Goal: Task Accomplishment & Management: Manage account settings

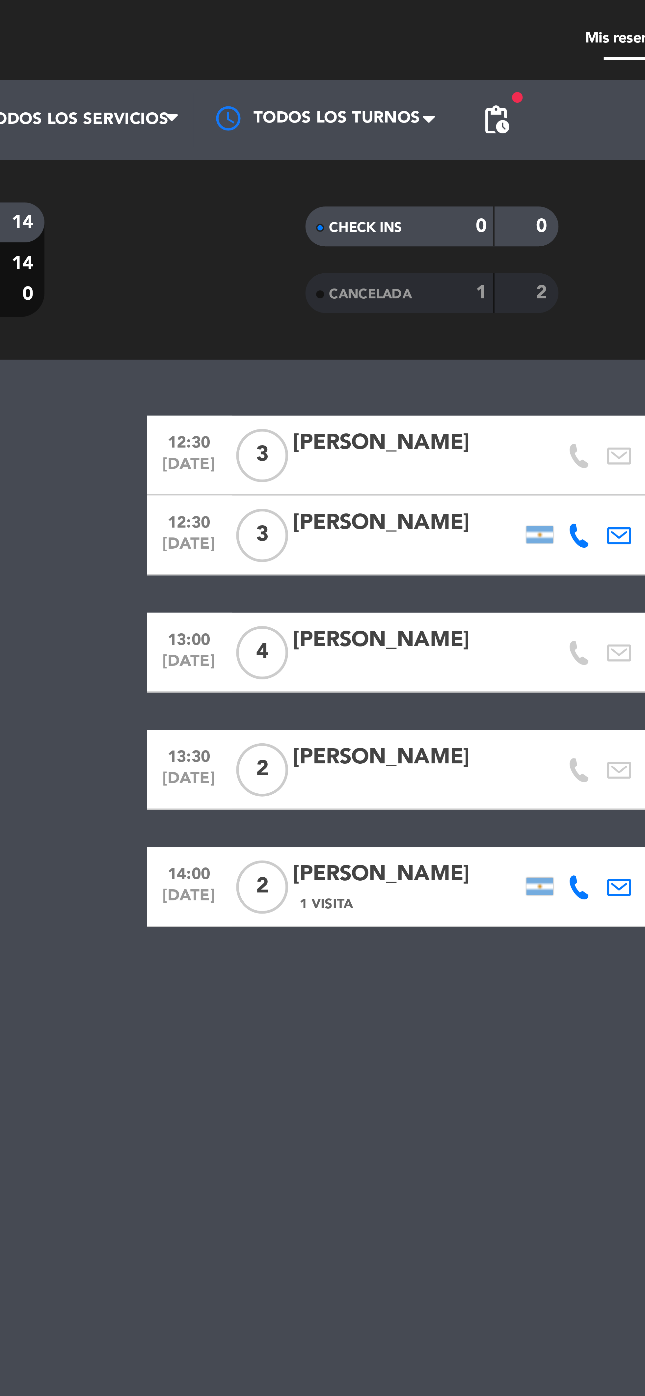
click at [214, 29] on span "pending_actions" at bounding box center [211, 30] width 8 height 8
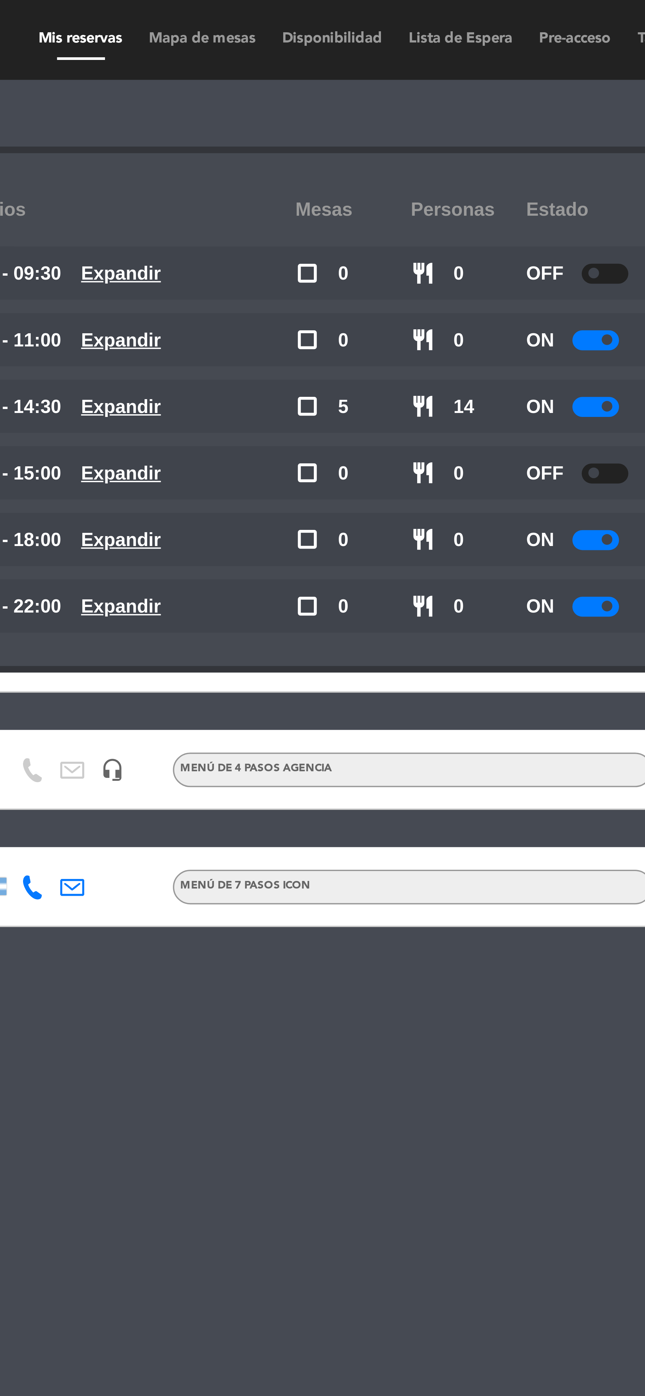
click at [369, 83] on div at bounding box center [372, 84] width 12 height 5
click at [368, 100] on div at bounding box center [372, 100] width 12 height 5
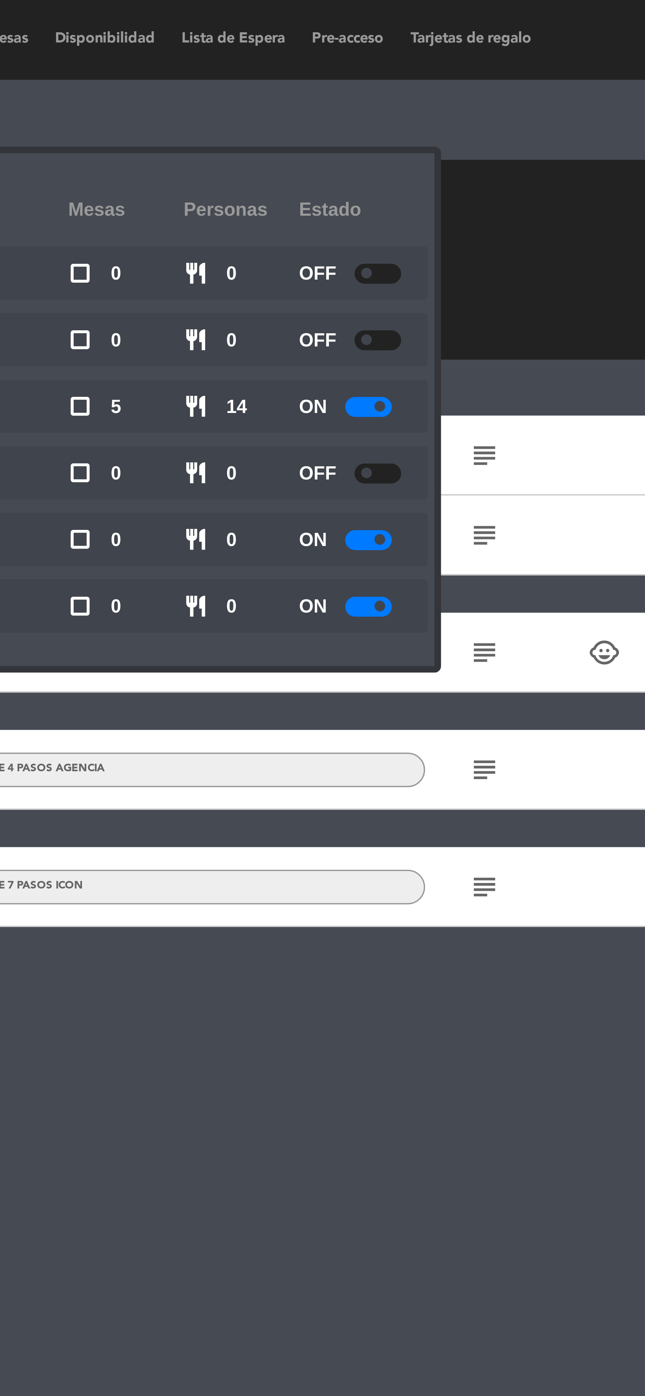
click at [374, 133] on span at bounding box center [374, 133] width 3 height 3
click at [373, 100] on span at bounding box center [374, 100] width 3 height 3
click at [375, 133] on div at bounding box center [372, 133] width 12 height 5
click at [373, 133] on span at bounding box center [374, 133] width 3 height 3
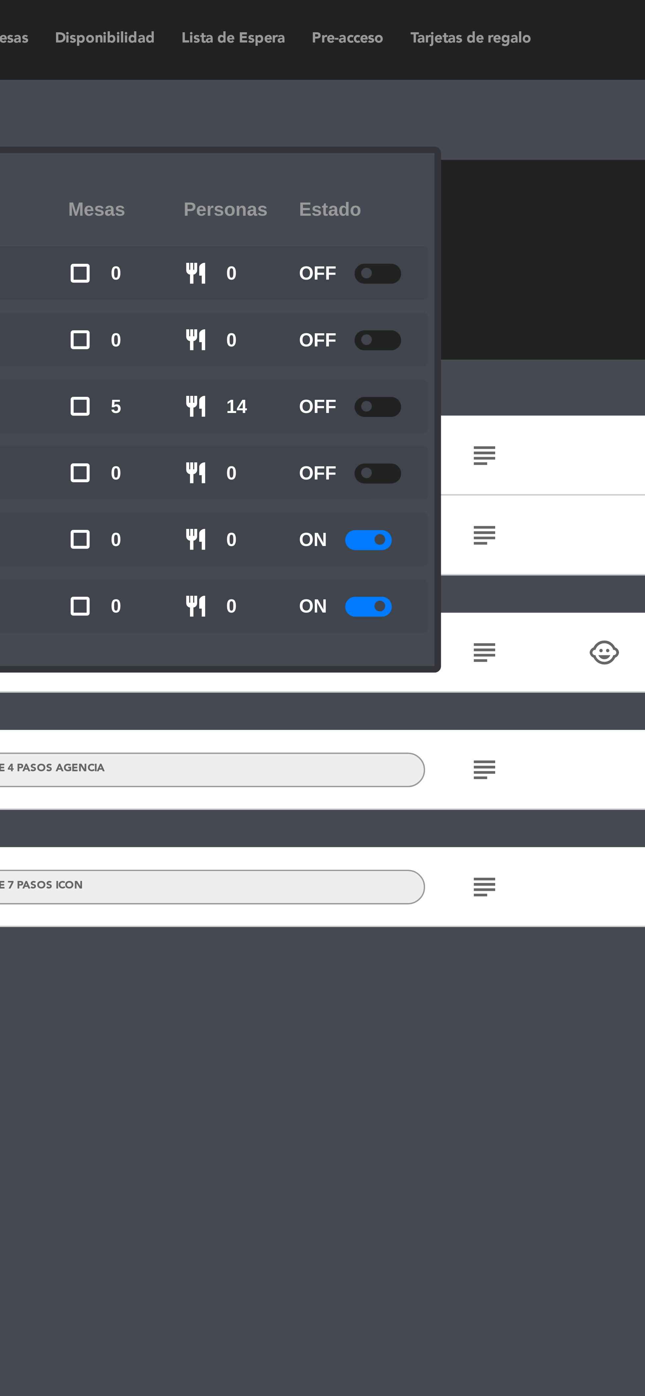
click at [374, 133] on span at bounding box center [374, 133] width 3 height 3
click at [375, 133] on div at bounding box center [372, 133] width 12 height 5
click at [371, 133] on div at bounding box center [372, 133] width 12 height 5
click at [376, 133] on div at bounding box center [374, 133] width 12 height 5
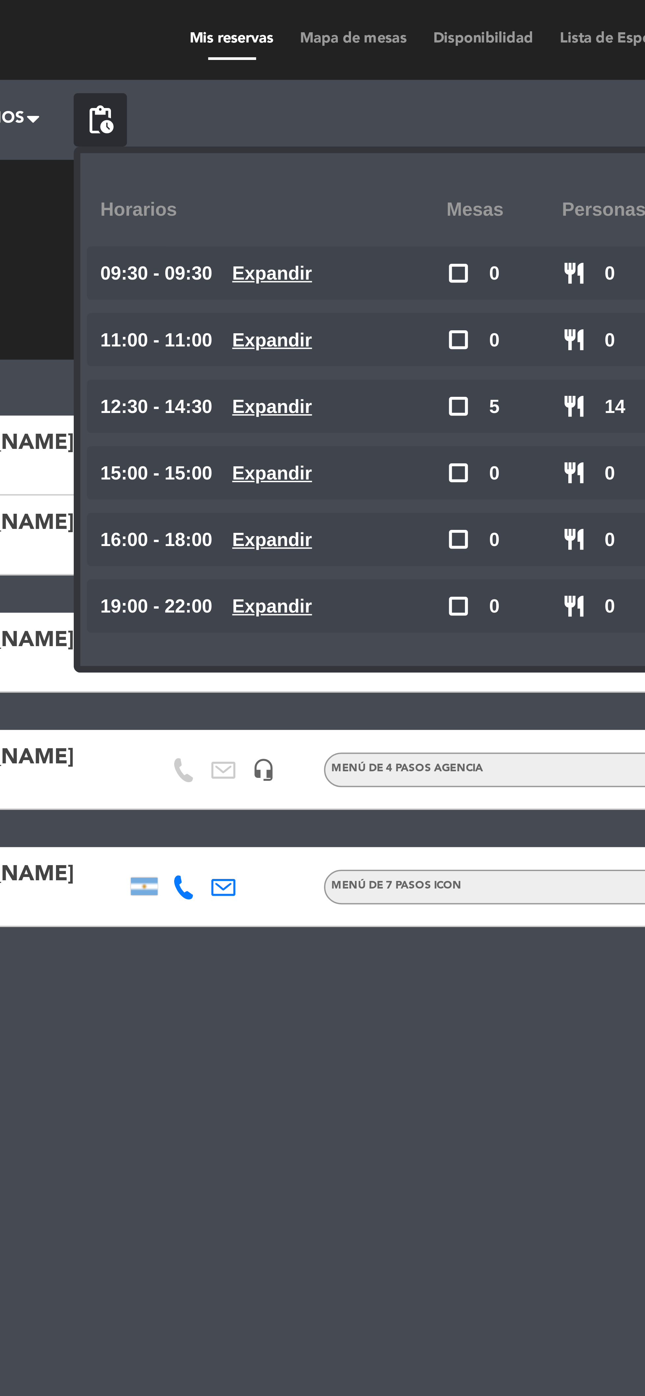
click at [213, 31] on span "pending_actions" at bounding box center [211, 30] width 8 height 8
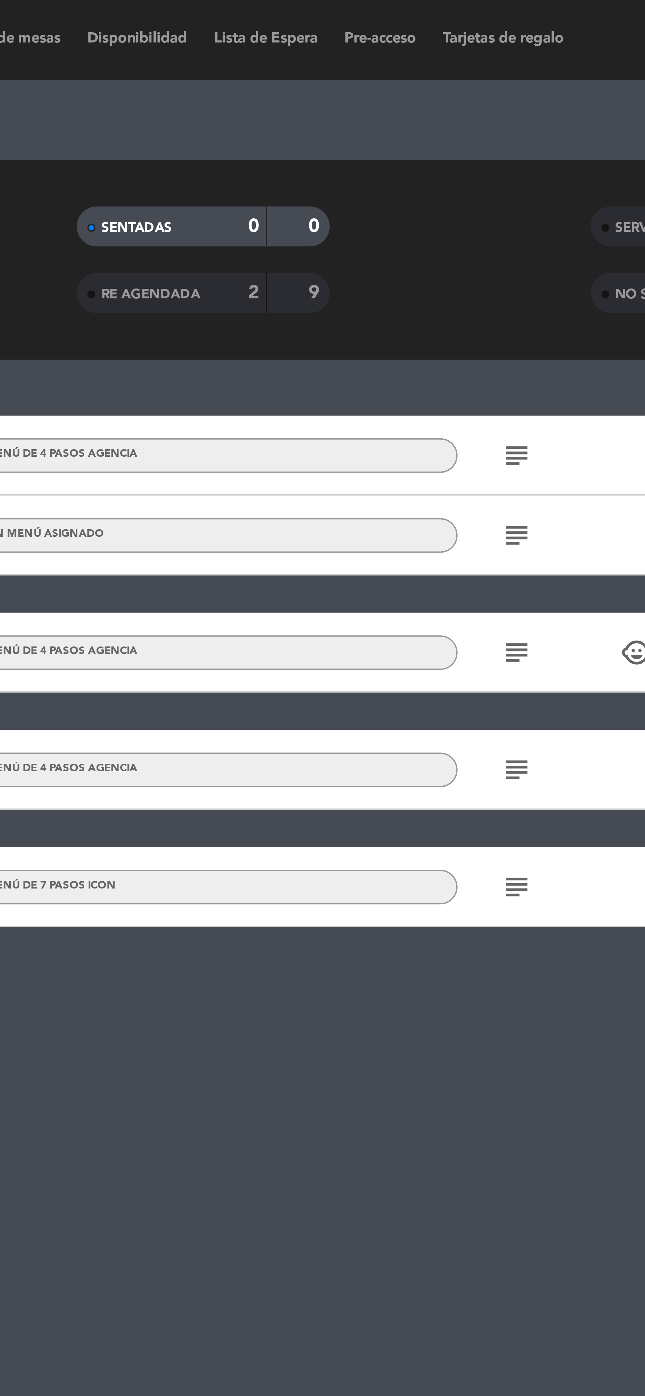
click at [397, 113] on icon "subject" at bounding box center [400, 113] width 8 height 8
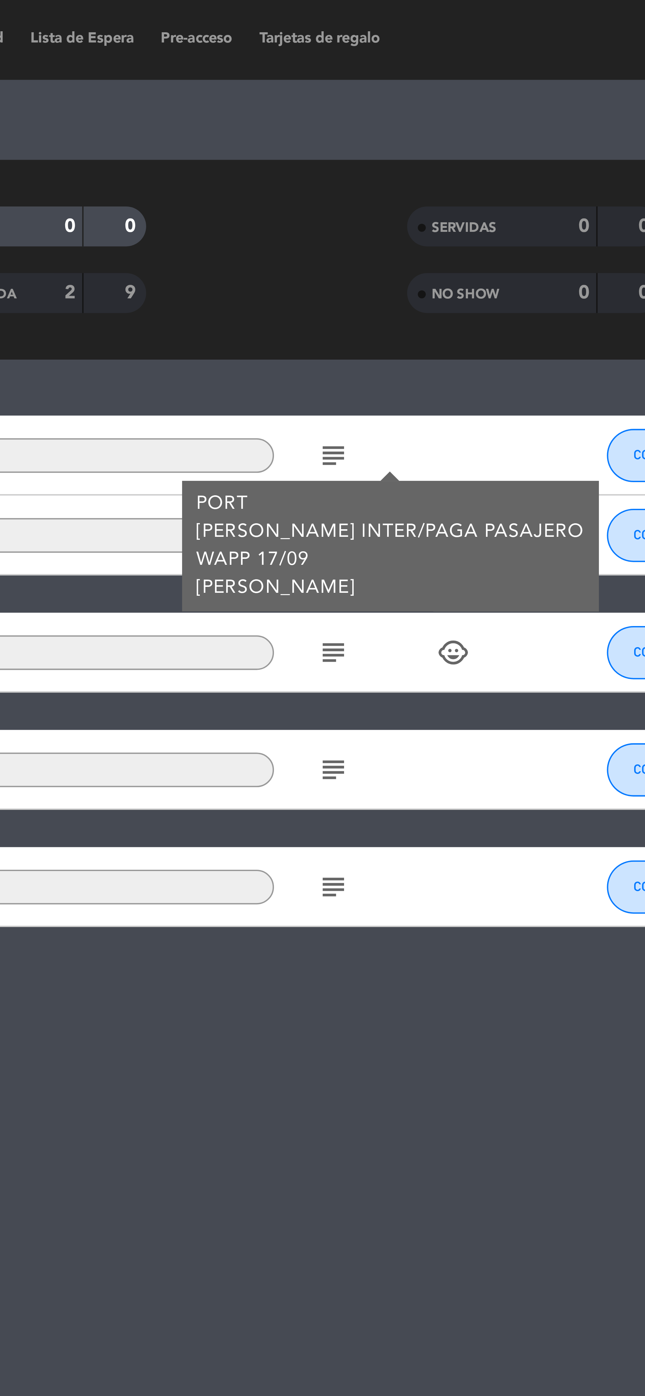
click at [401, 112] on icon "subject" at bounding box center [400, 113] width 8 height 8
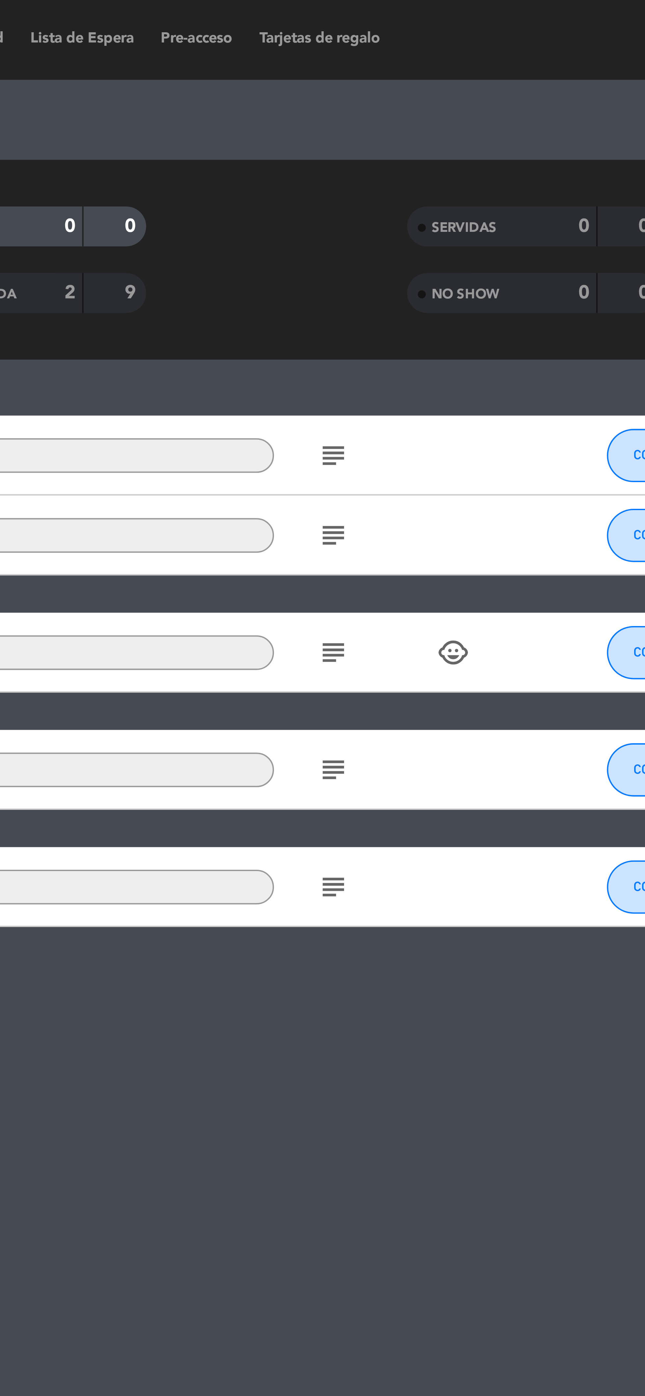
click at [400, 134] on icon "subject" at bounding box center [400, 132] width 8 height 8
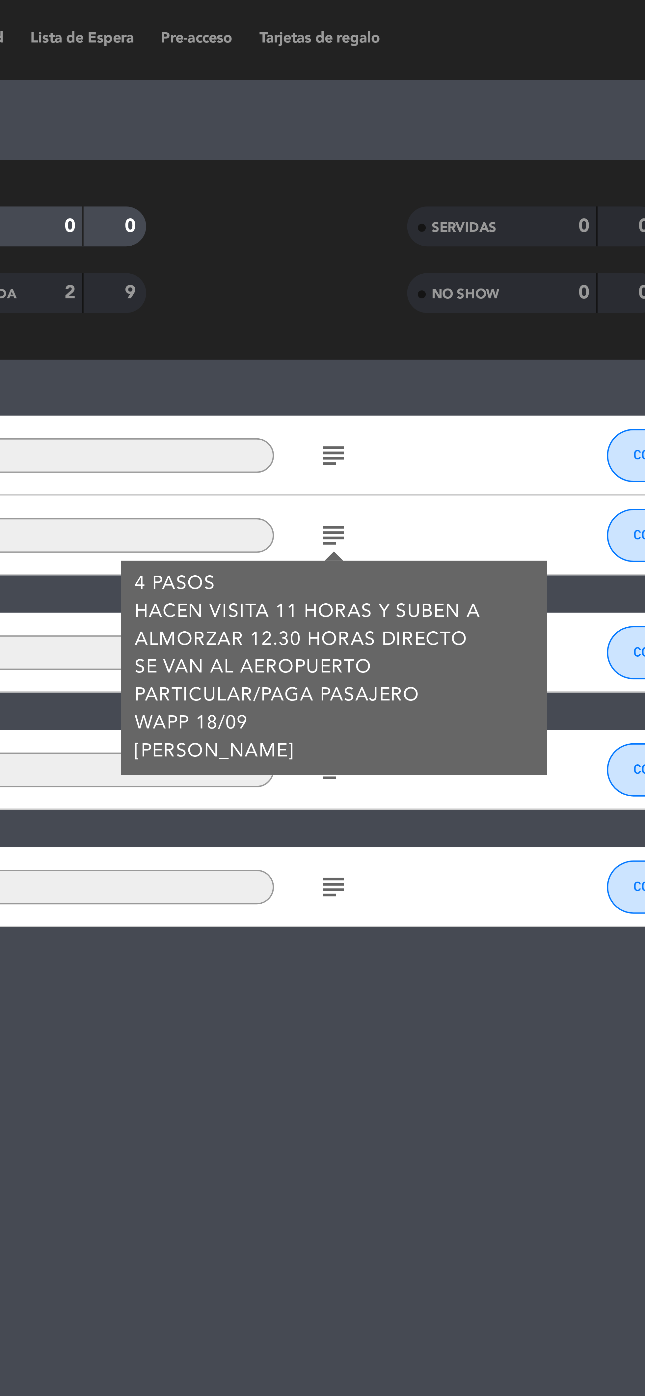
click at [402, 134] on icon "subject" at bounding box center [400, 132] width 8 height 8
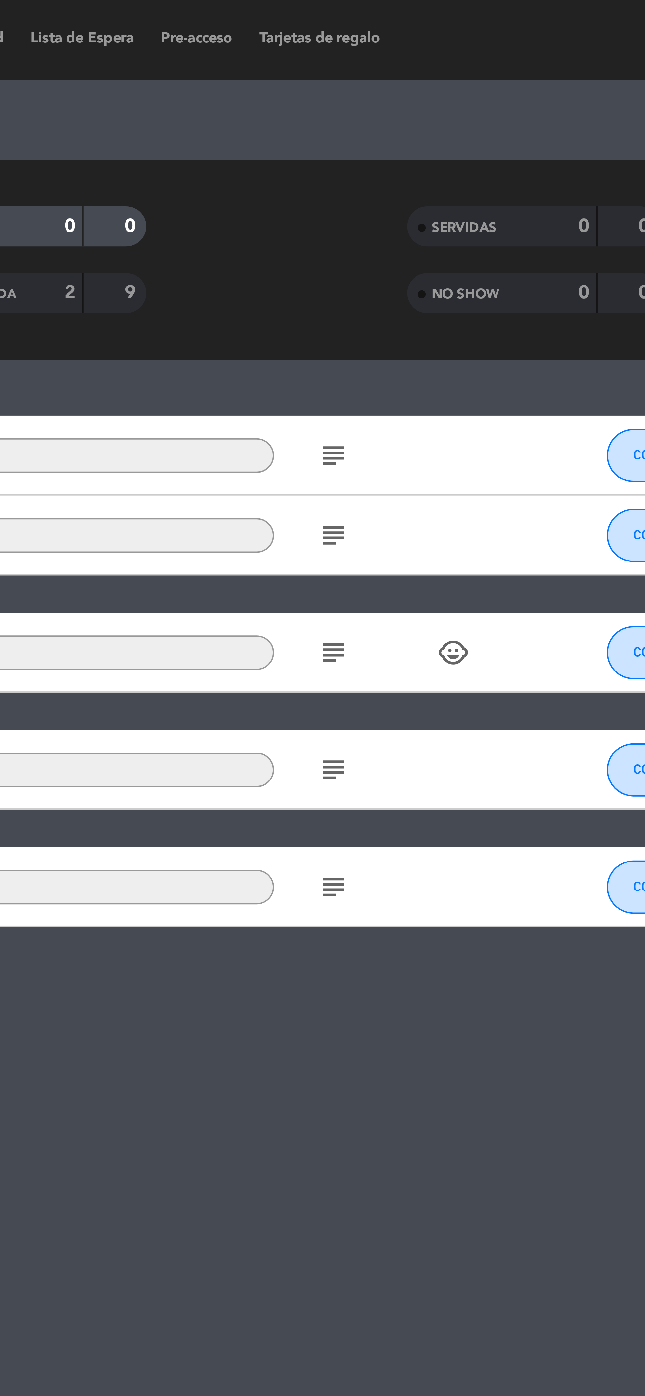
click at [402, 160] on icon "subject" at bounding box center [400, 161] width 8 height 8
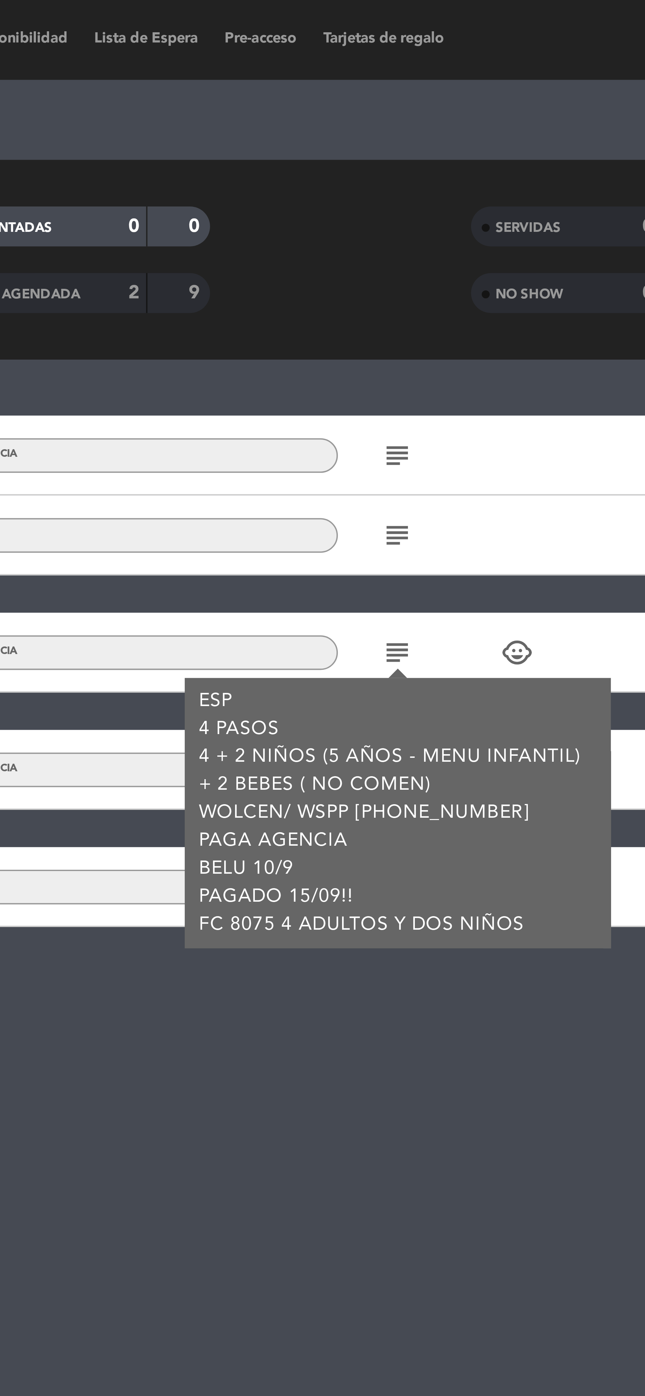
click at [400, 158] on icon "subject" at bounding box center [400, 161] width 8 height 8
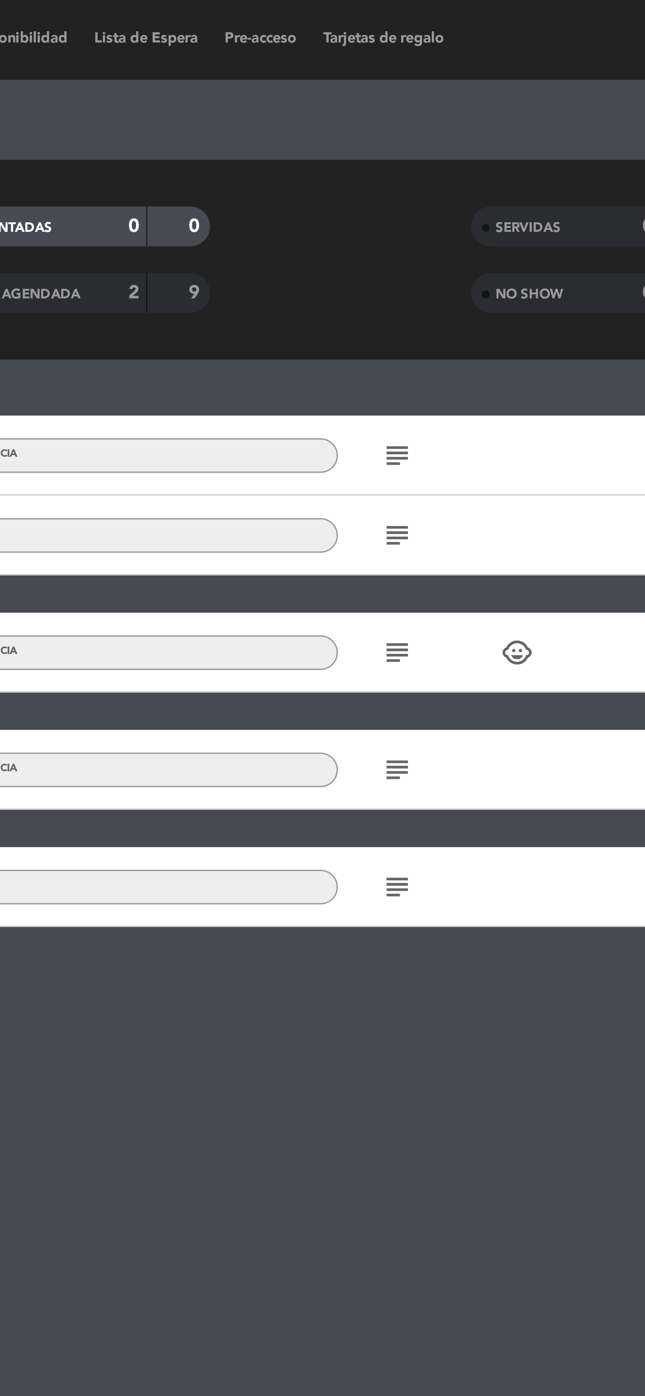
click at [397, 194] on icon "subject" at bounding box center [400, 190] width 8 height 8
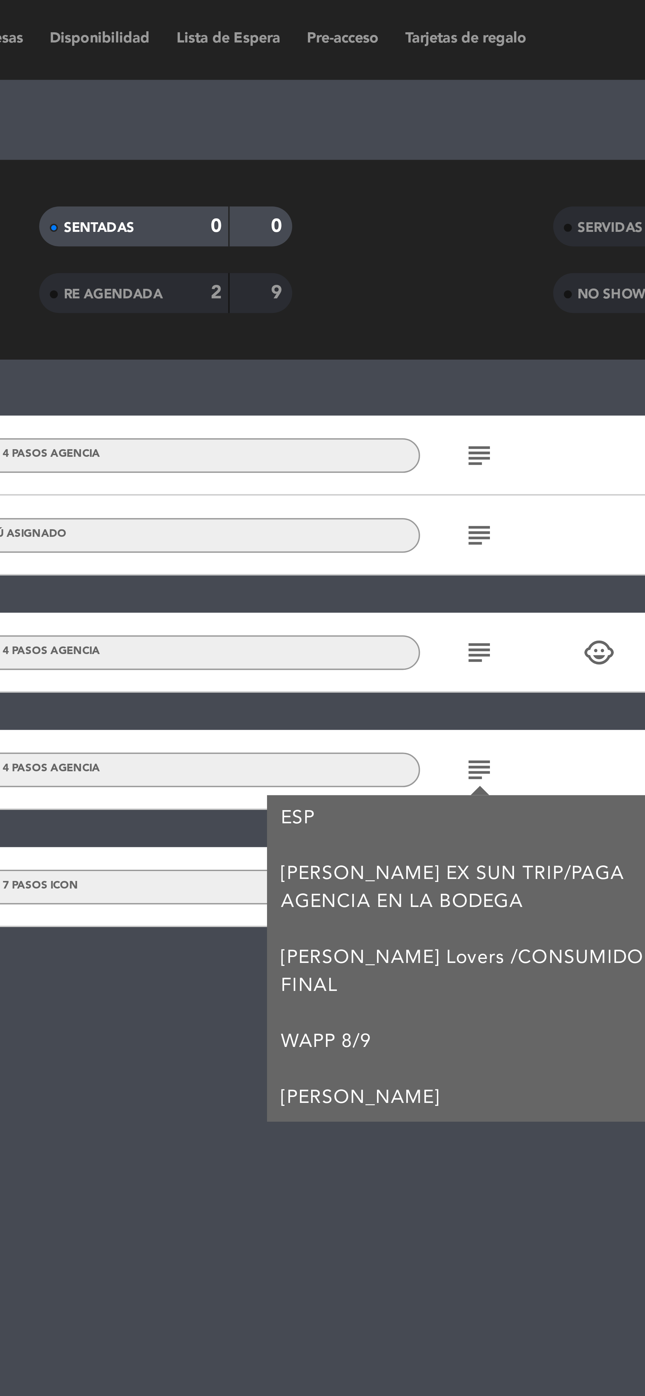
click at [371, 290] on div "12:30 [DATE] 3 [PERSON_NAME] headset_mic MENÚ DE 4 PASOS AGENCIA subject CONFIR…" at bounding box center [322, 742] width 645 height 1307
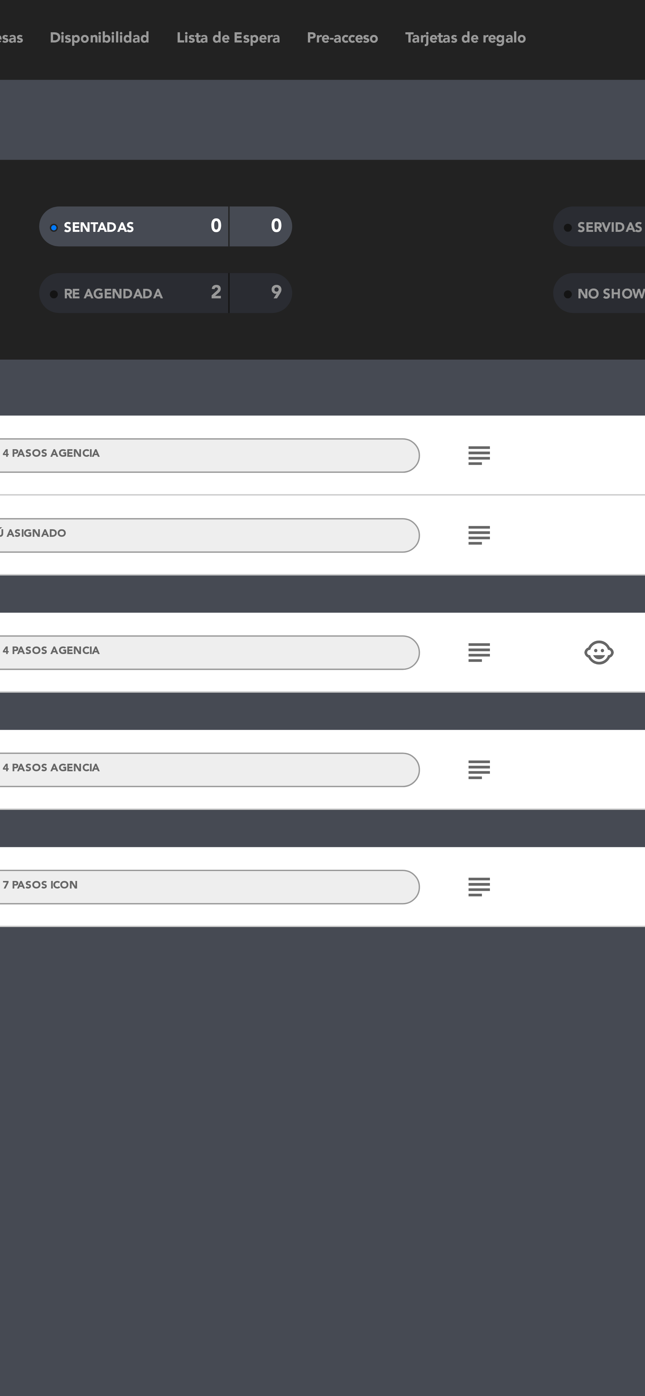
click at [399, 222] on icon "subject" at bounding box center [400, 219] width 8 height 8
